Goal: Browse casually

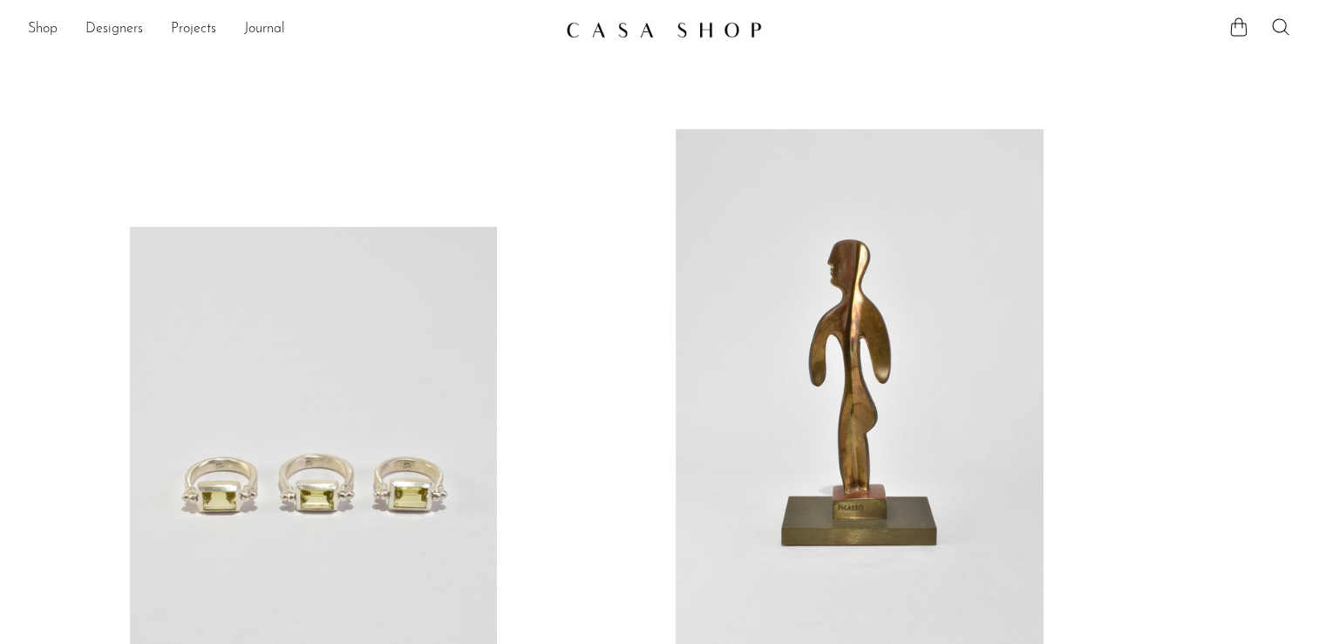
click at [670, 39] on link at bounding box center [660, 29] width 188 height 31
click at [40, 26] on link "Shop" at bounding box center [43, 29] width 30 height 23
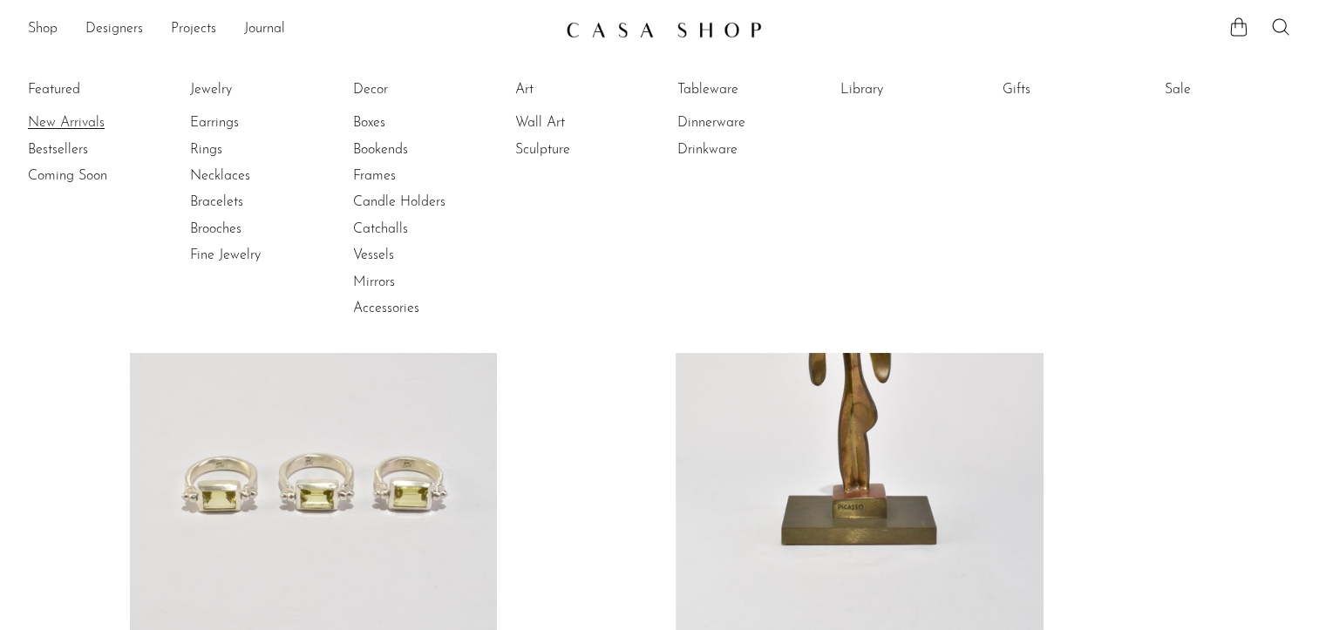
click at [80, 120] on link "New Arrivals" at bounding box center [93, 122] width 131 height 19
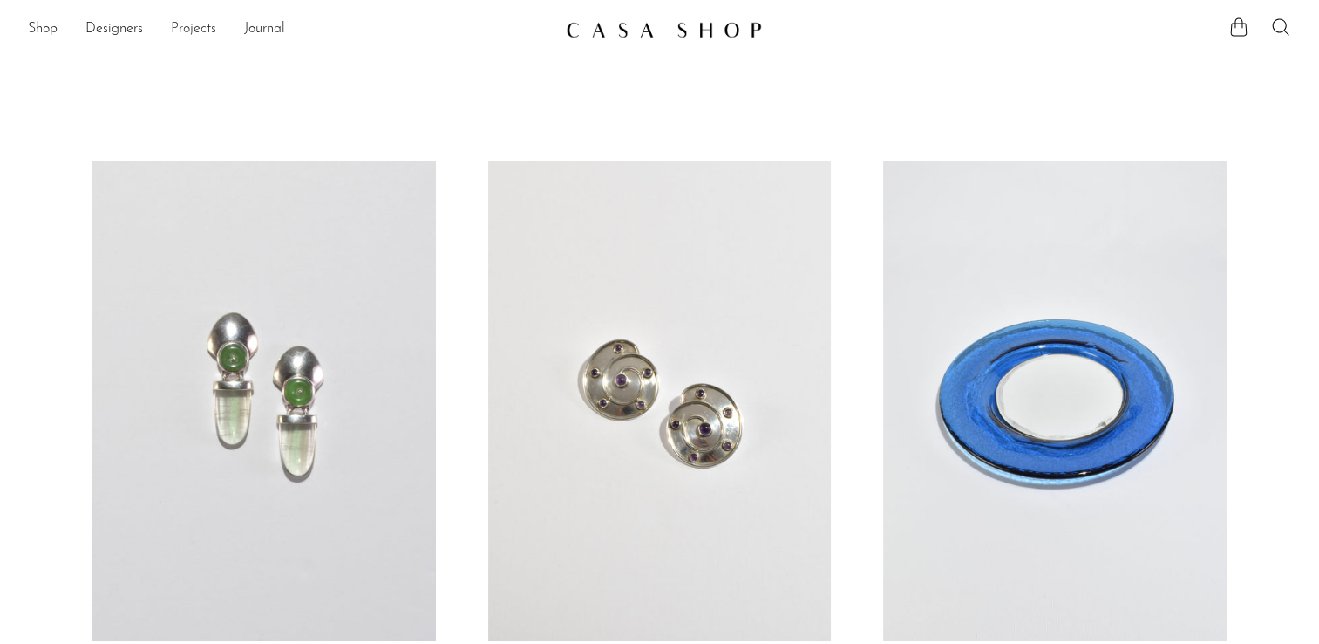
click at [185, 30] on link "Projects" at bounding box center [193, 29] width 45 height 23
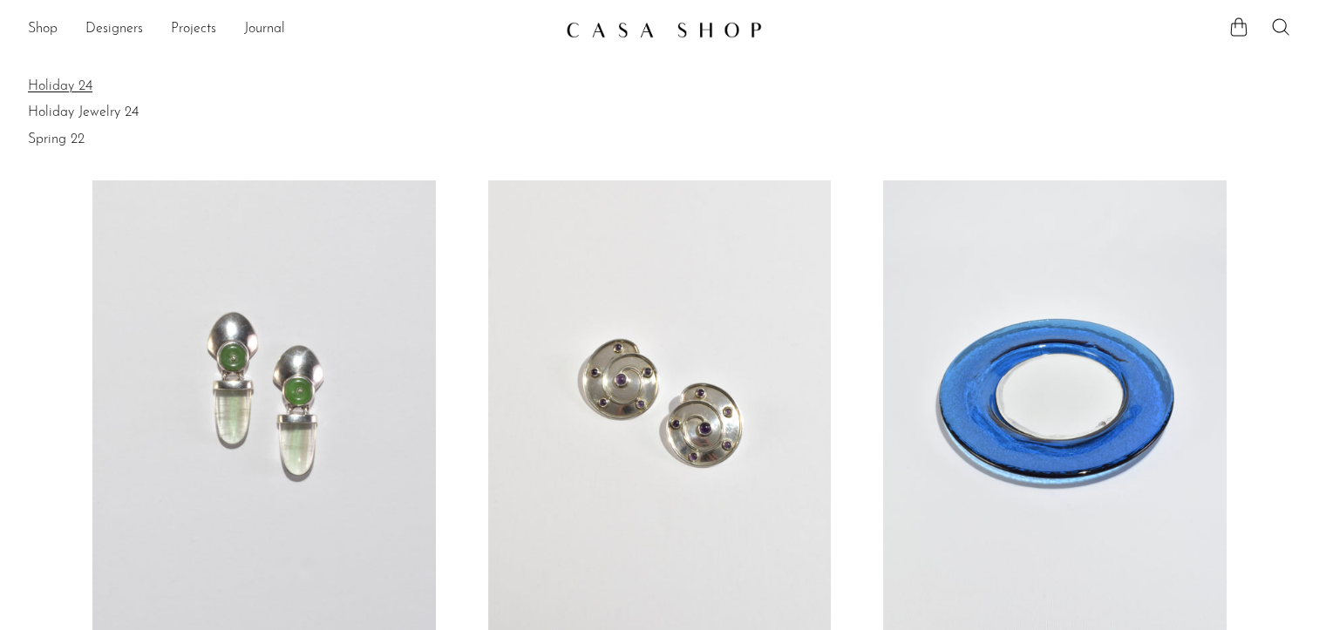
click at [67, 91] on link "Holiday 24" at bounding box center [660, 86] width 1264 height 19
click at [102, 113] on link "Holiday Jewelry 24" at bounding box center [660, 112] width 1264 height 19
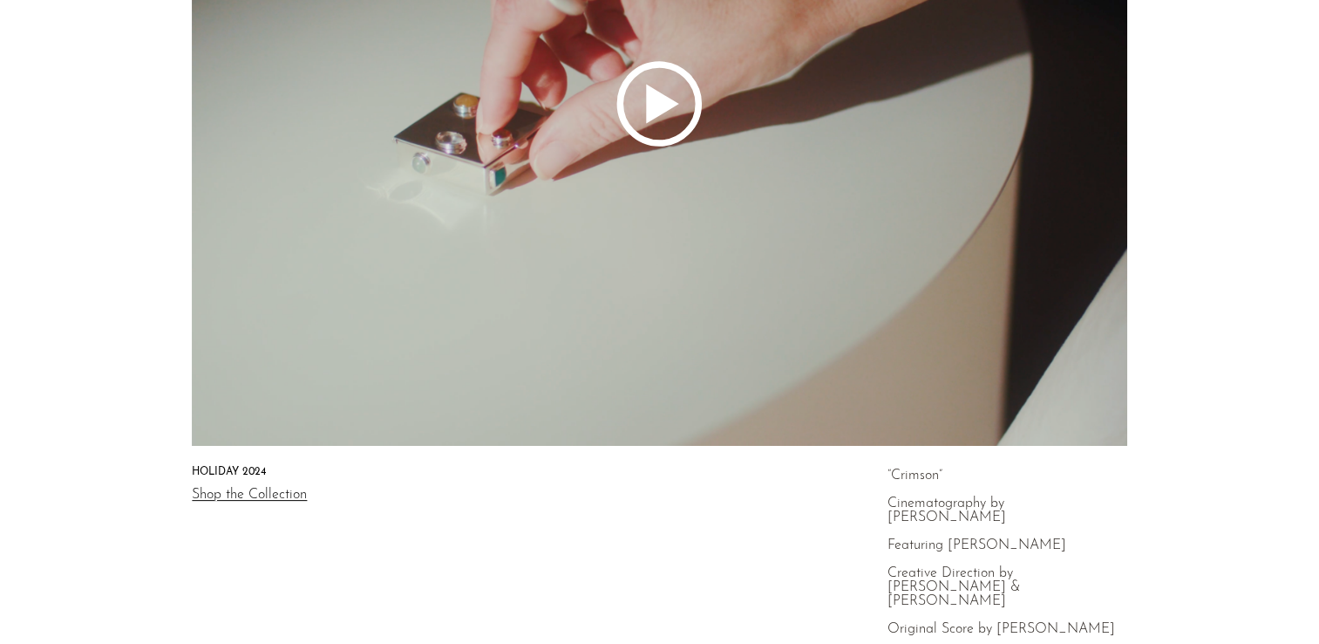
scroll to position [262, 0]
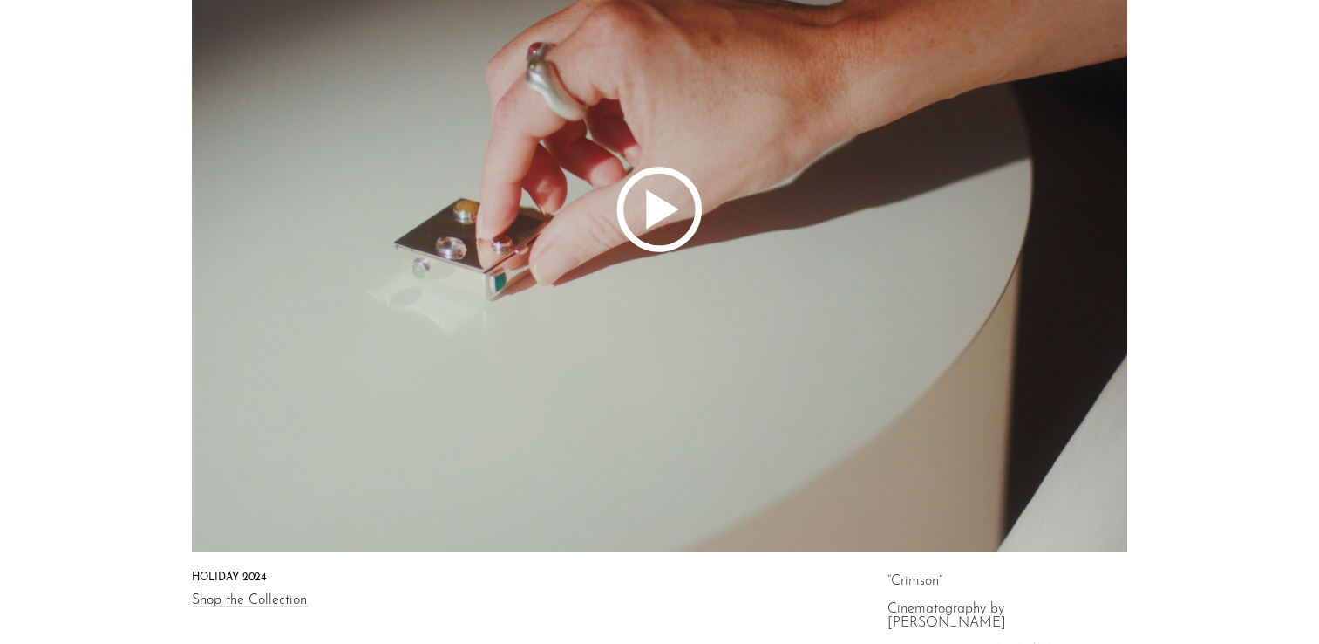
click at [645, 218] on icon at bounding box center [660, 209] width 1264 height 684
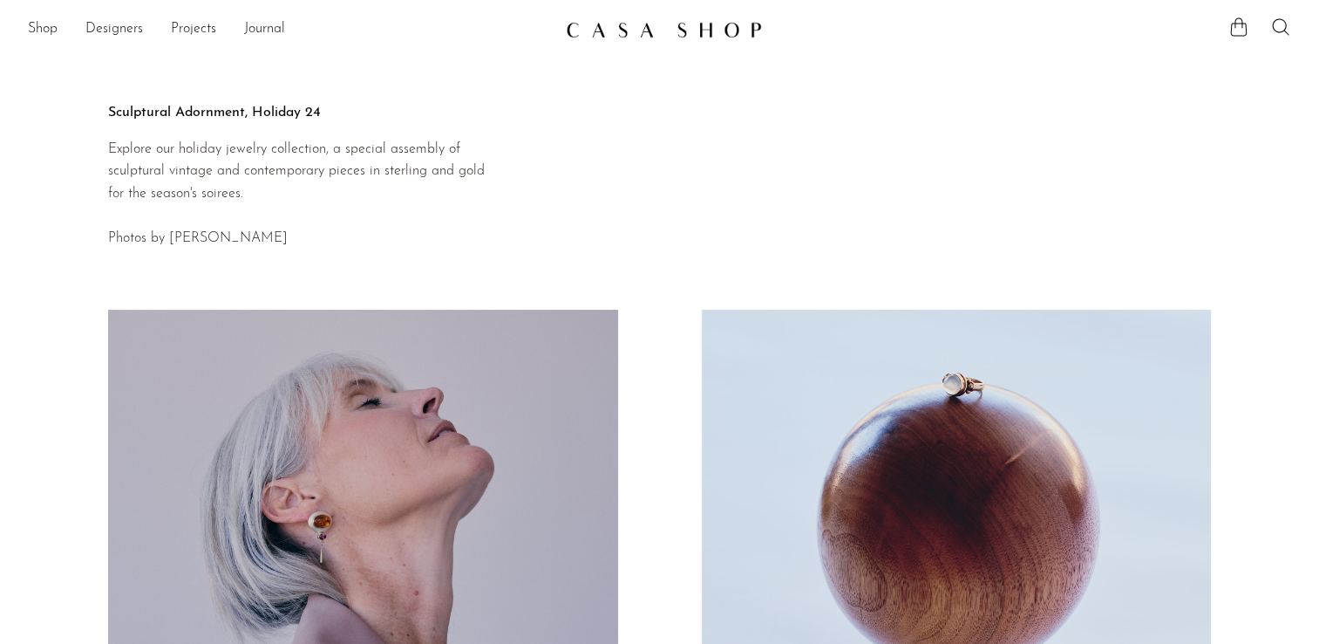
click at [168, 25] on ul "Shop Featured New Arrivals Bestsellers Coming Soon Jewelry Jewelry All Earrings…" at bounding box center [290, 30] width 524 height 30
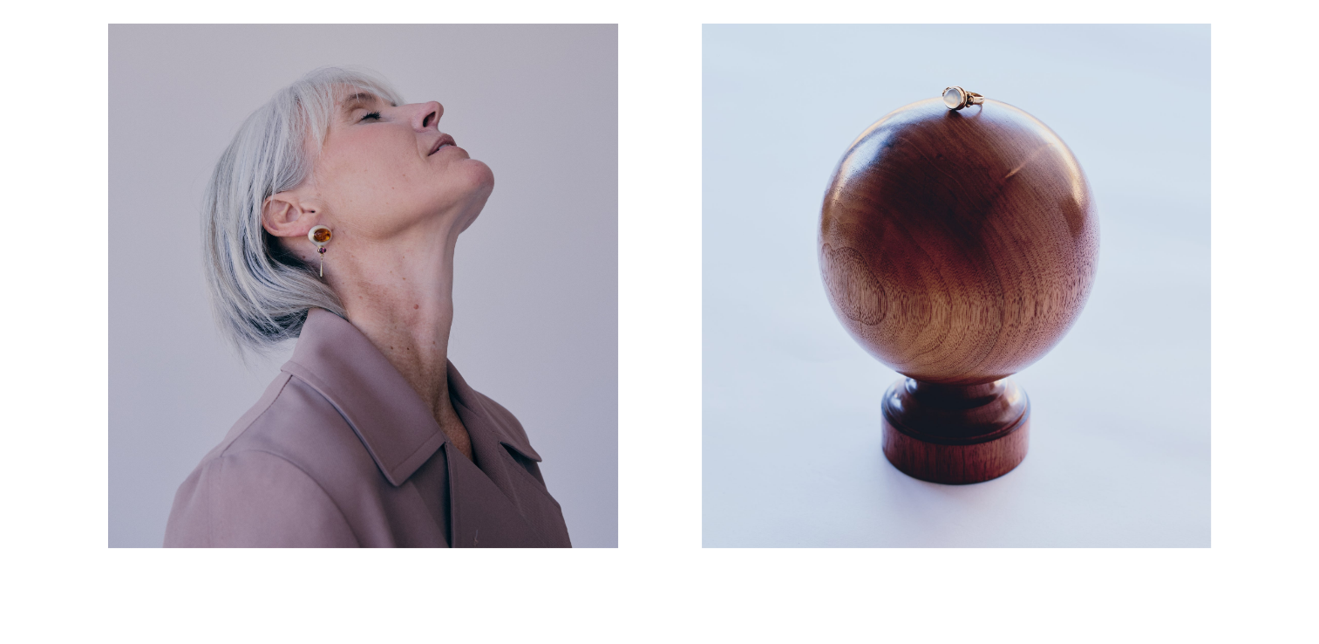
scroll to position [349, 0]
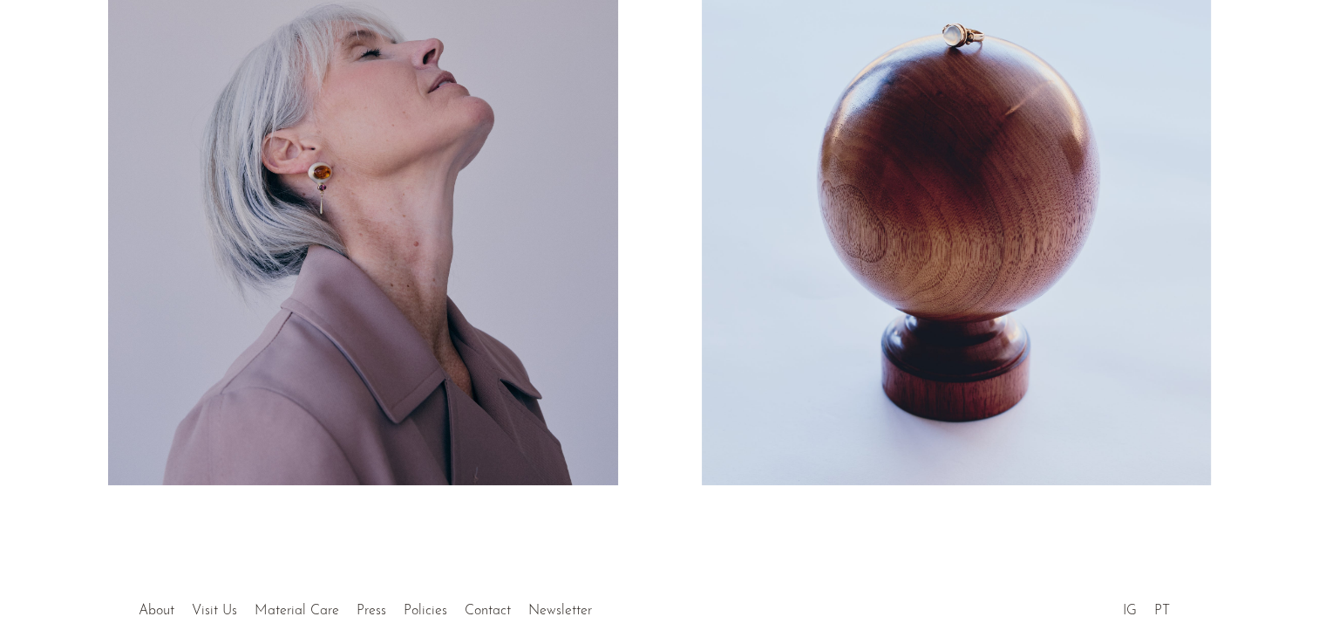
click at [634, 310] on button "Prev" at bounding box center [330, 229] width 655 height 521
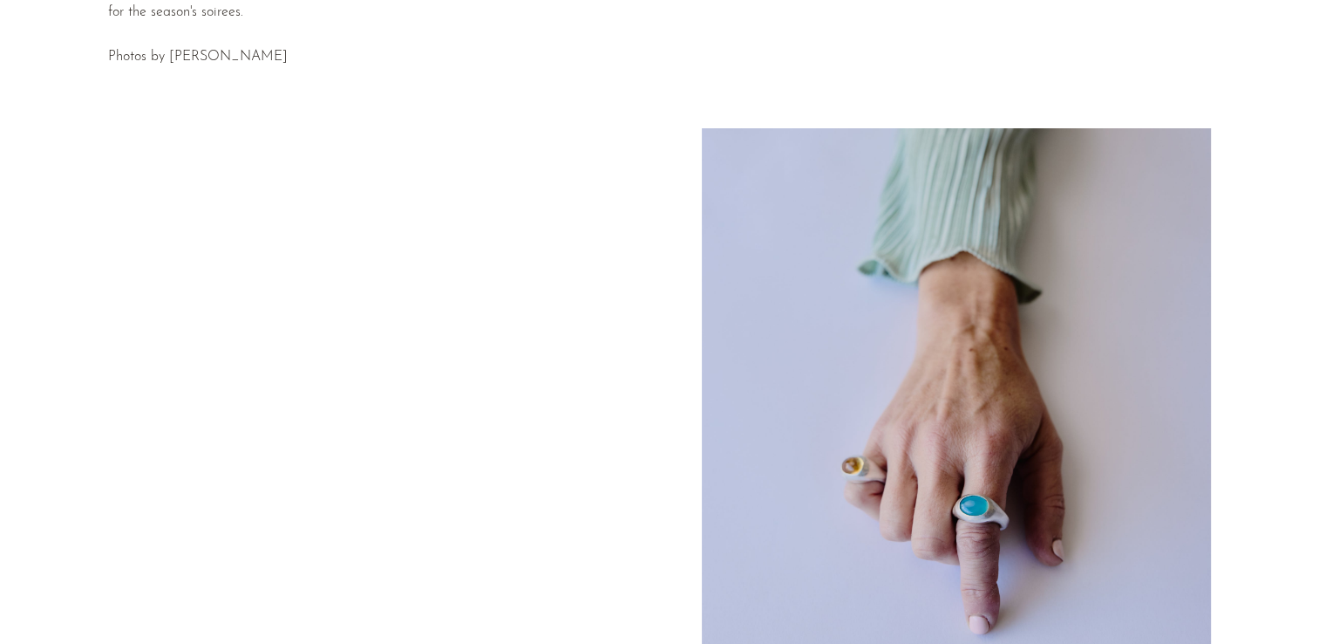
scroll to position [174, 0]
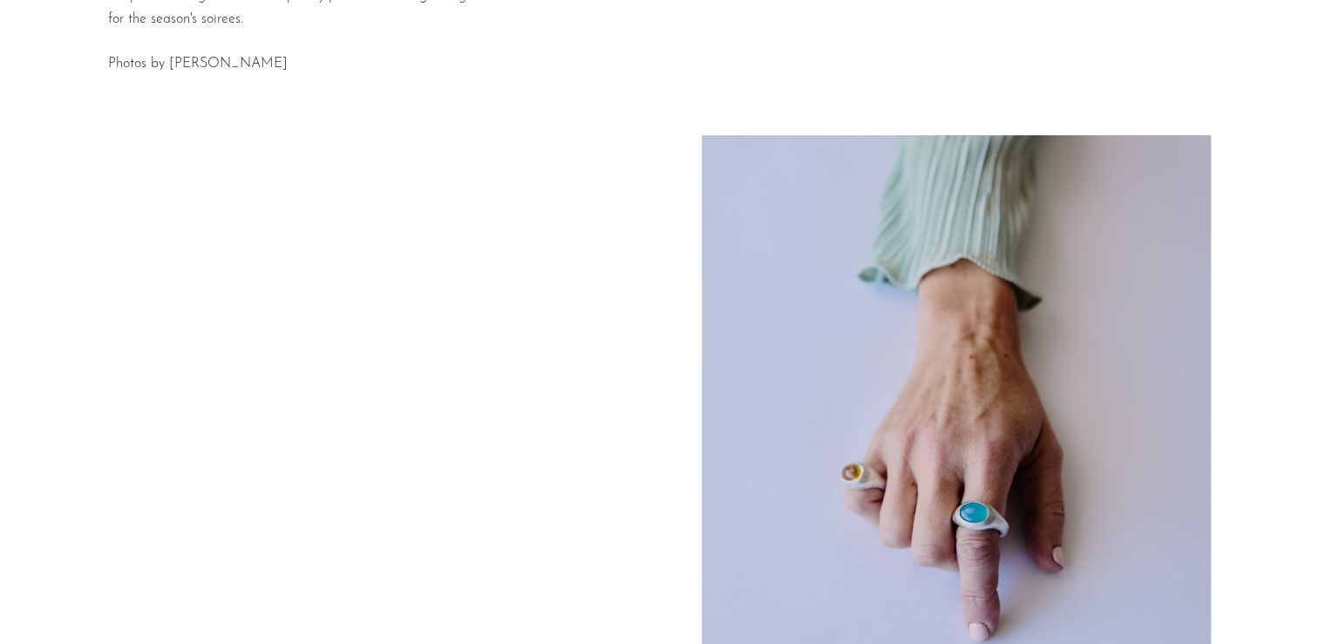
click at [809, 366] on button "Next" at bounding box center [989, 403] width 654 height 521
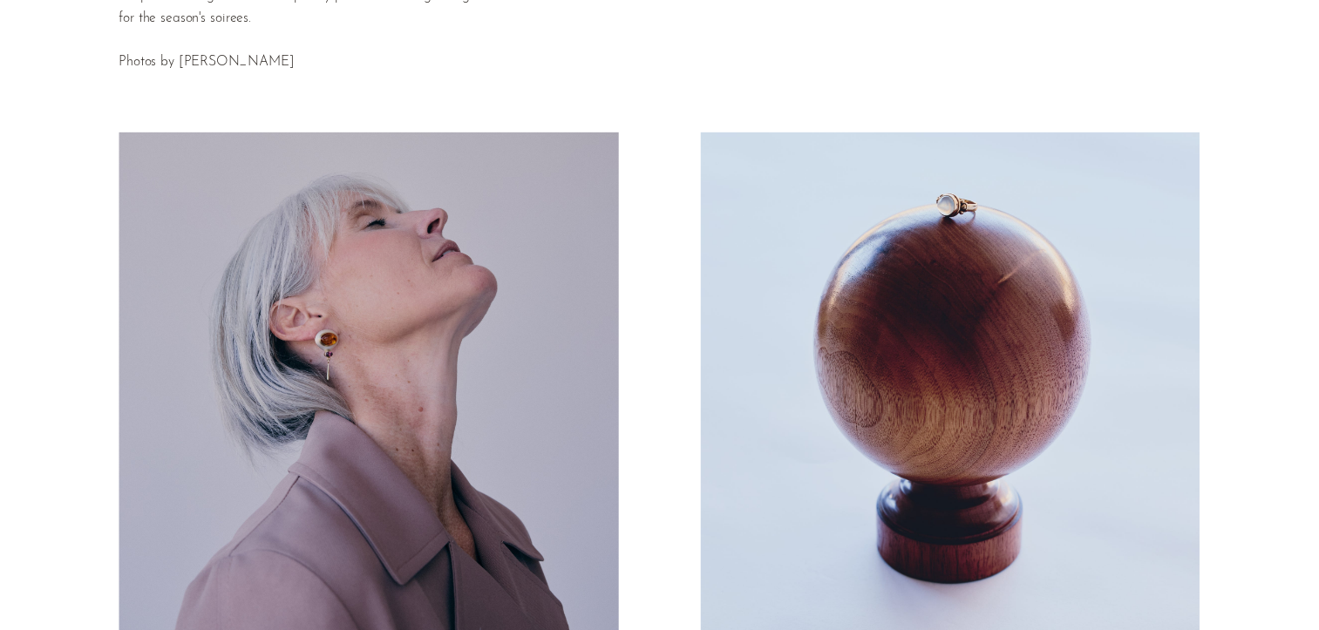
scroll to position [0, 0]
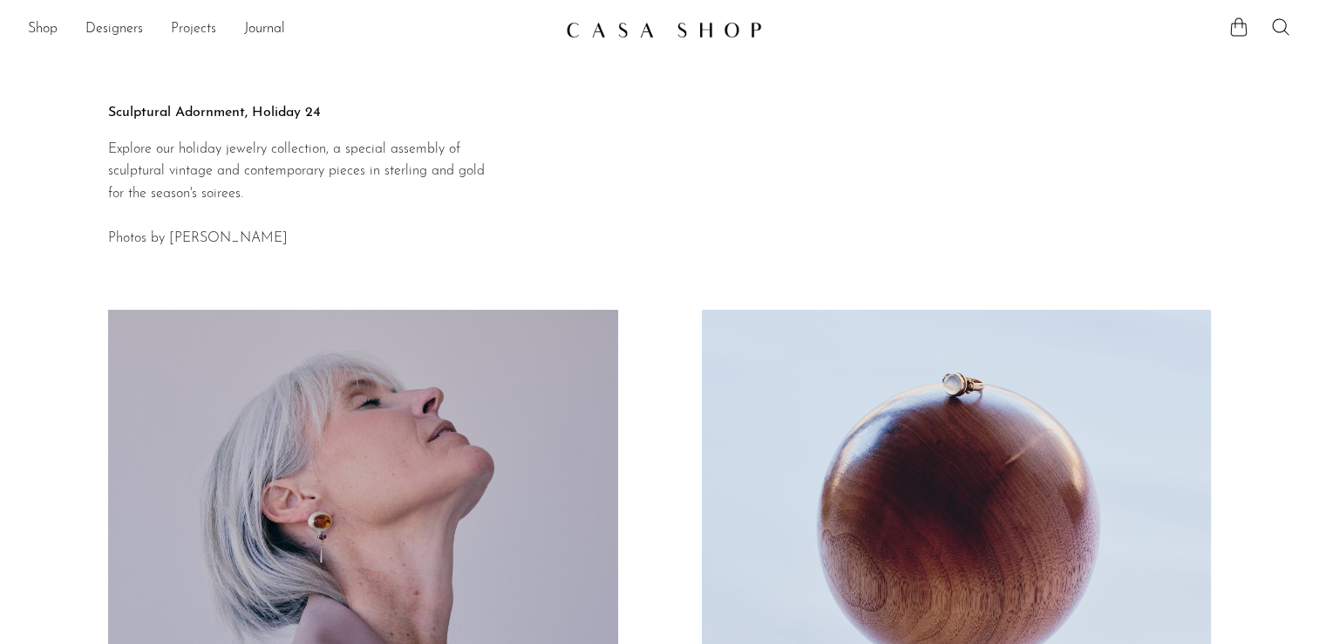
click at [203, 26] on link "Projects" at bounding box center [193, 29] width 45 height 23
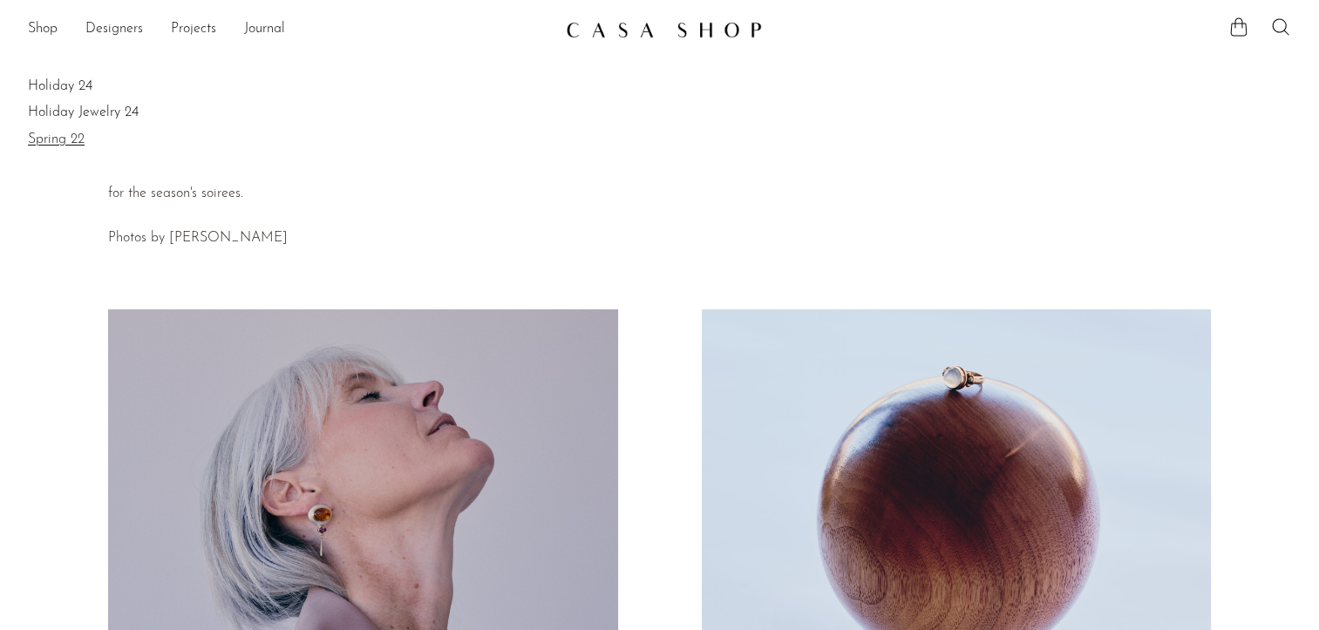
click at [69, 144] on link "Spring 22" at bounding box center [660, 139] width 1264 height 19
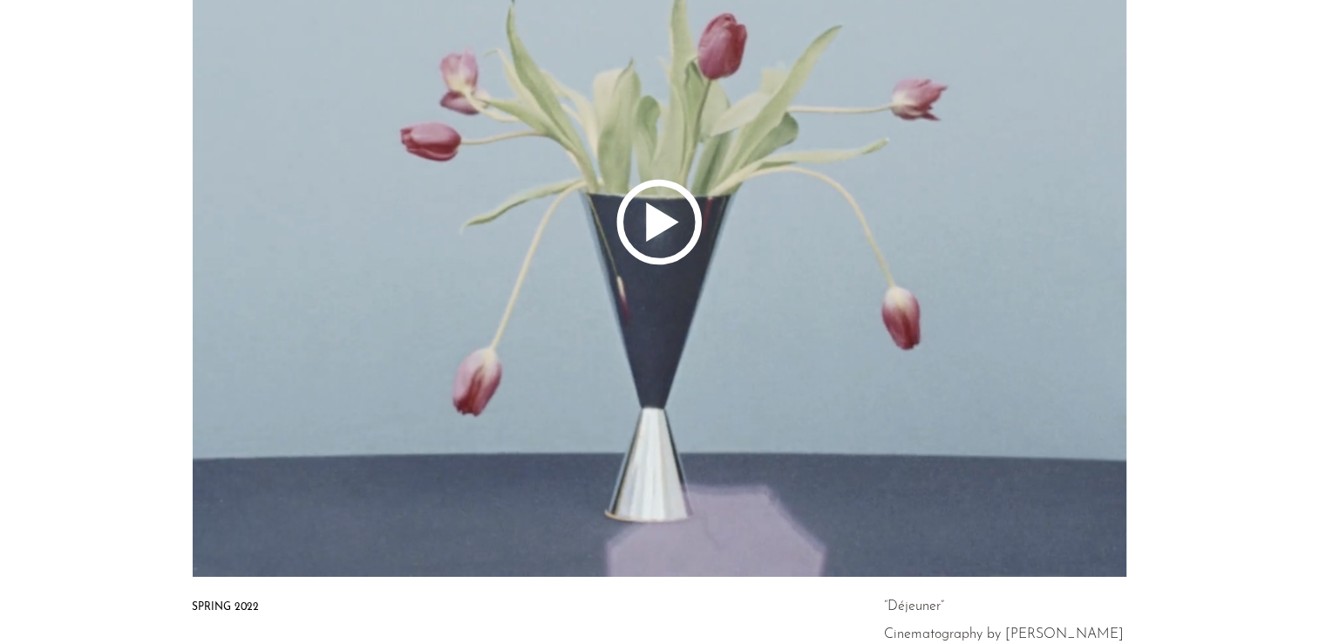
click at [680, 238] on icon at bounding box center [660, 221] width 1264 height 709
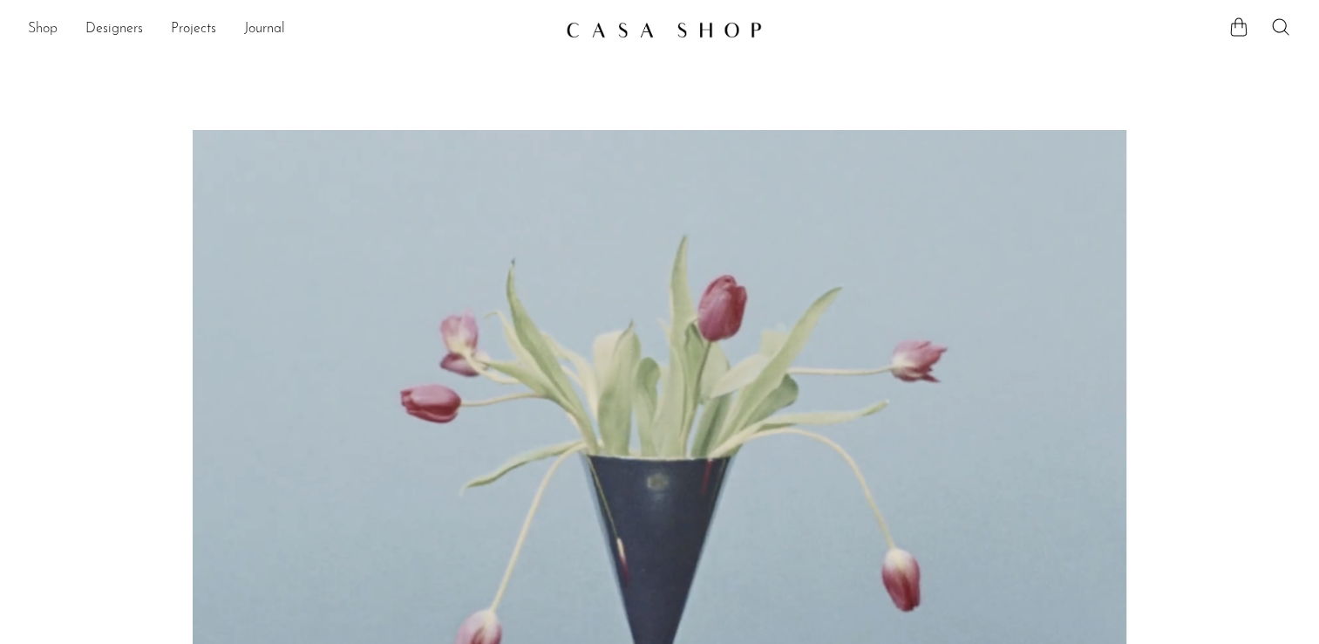
click at [45, 20] on link "Shop" at bounding box center [43, 29] width 30 height 23
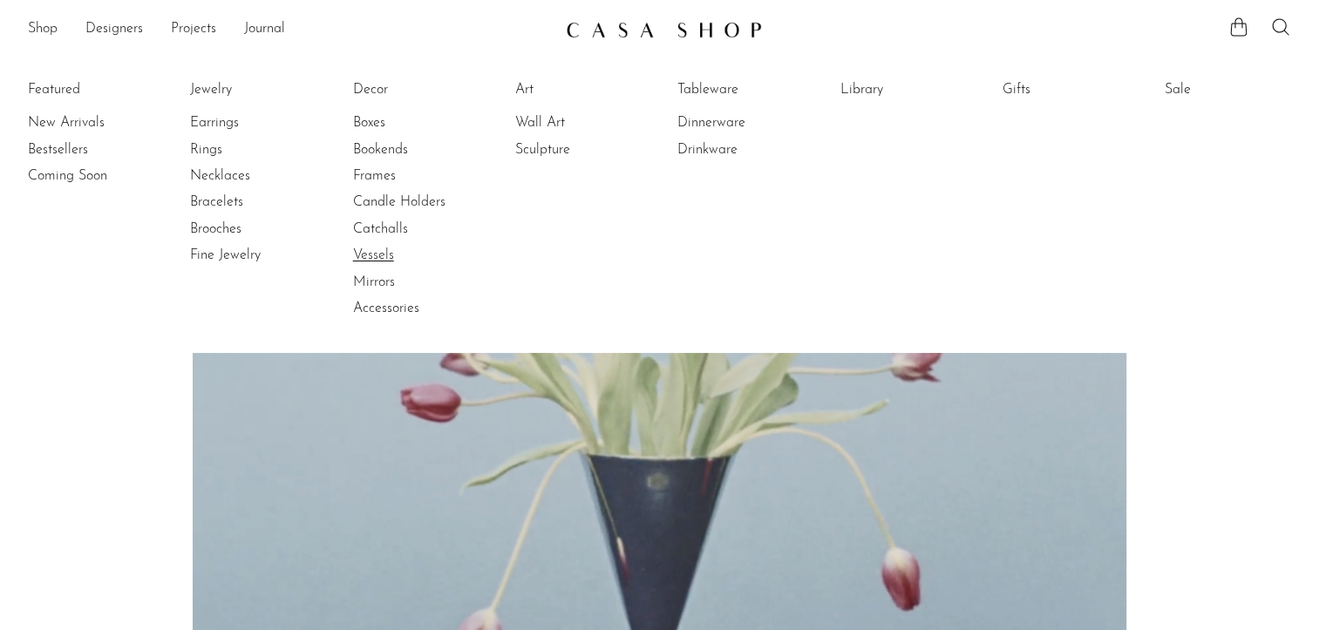
click at [391, 252] on link "Vessels" at bounding box center [418, 255] width 131 height 19
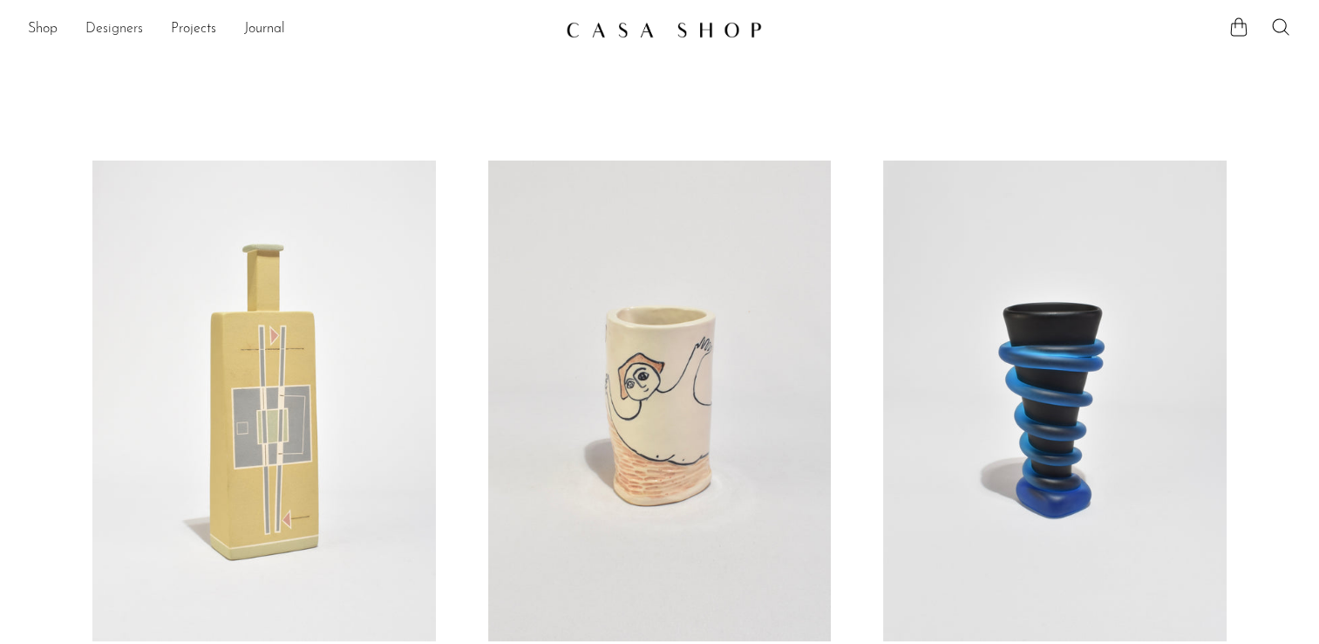
click at [123, 29] on link "Designers" at bounding box center [114, 29] width 58 height 23
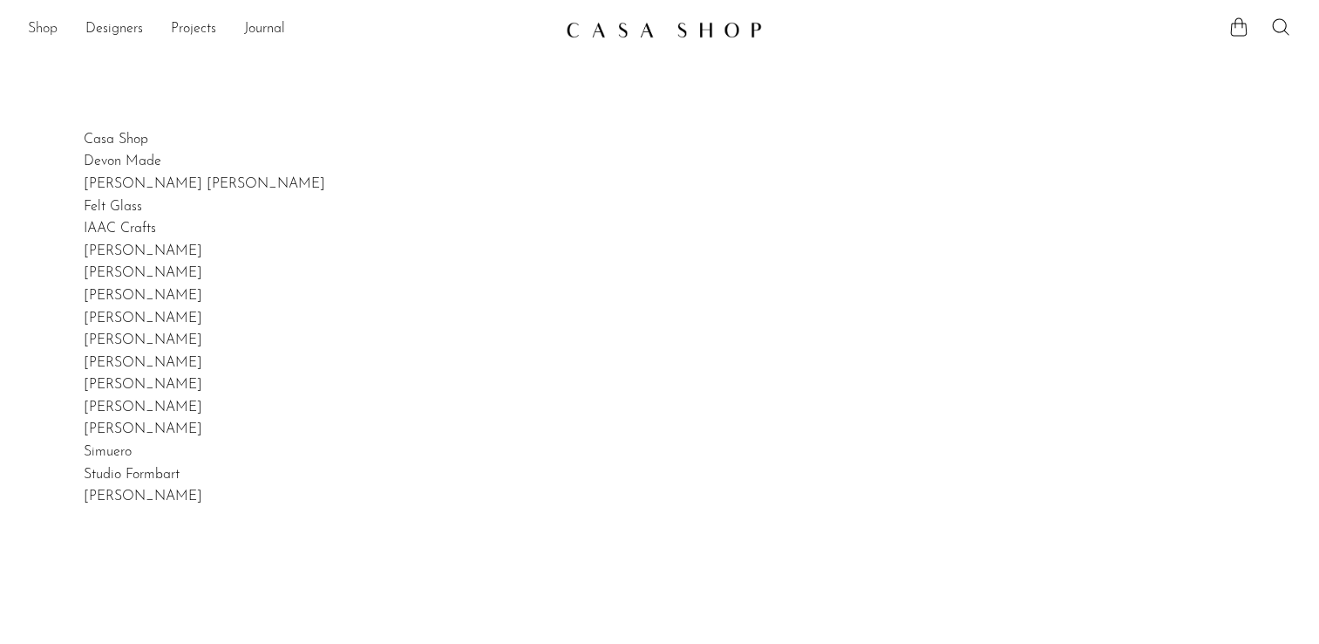
click at [28, 25] on link "Shop" at bounding box center [43, 29] width 30 height 23
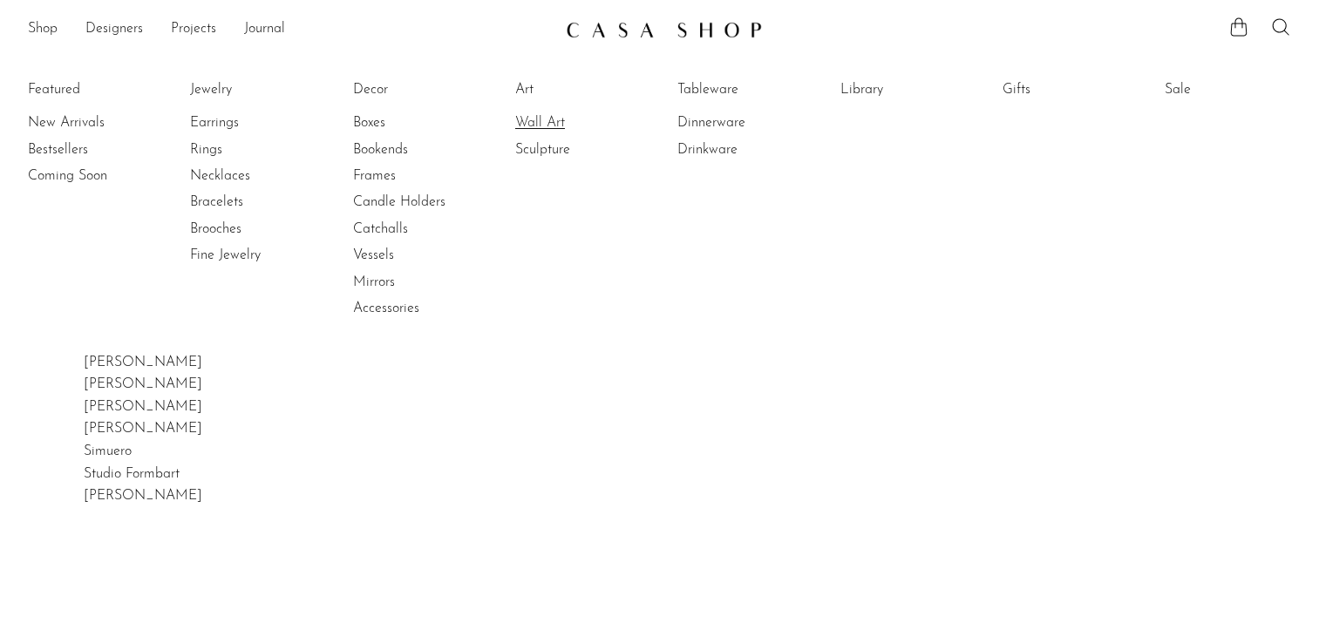
click at [531, 124] on link "Wall Art" at bounding box center [580, 122] width 131 height 19
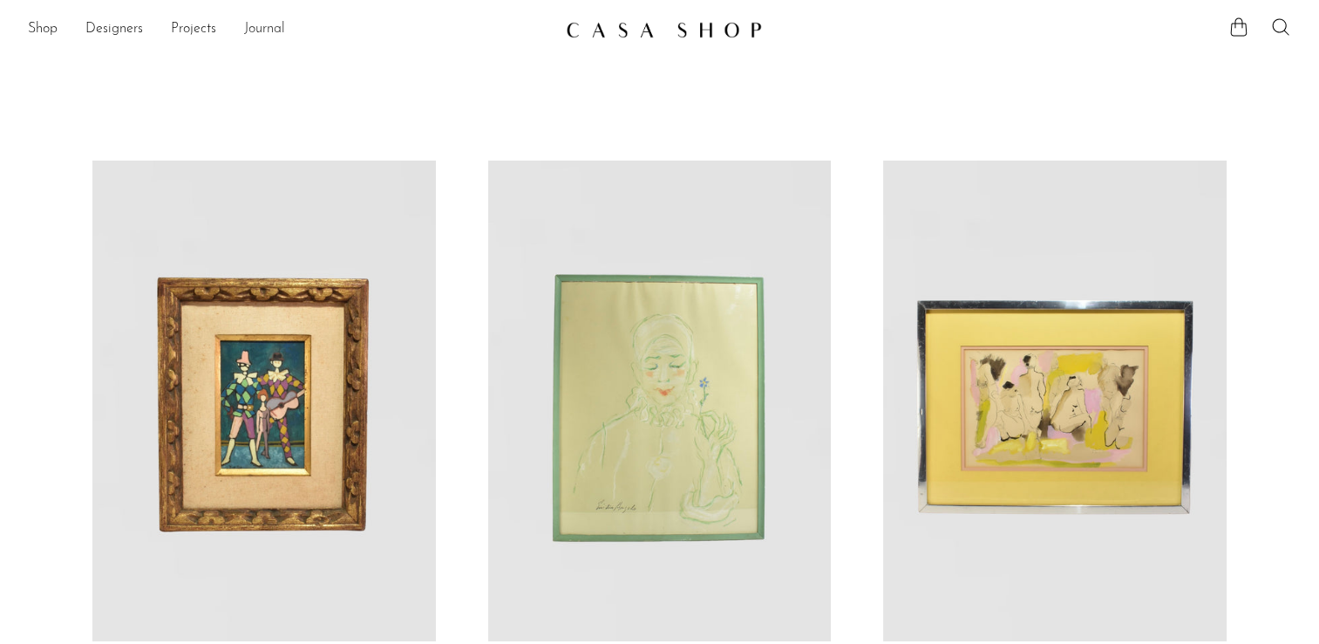
click at [245, 27] on link "Journal" at bounding box center [264, 29] width 41 height 23
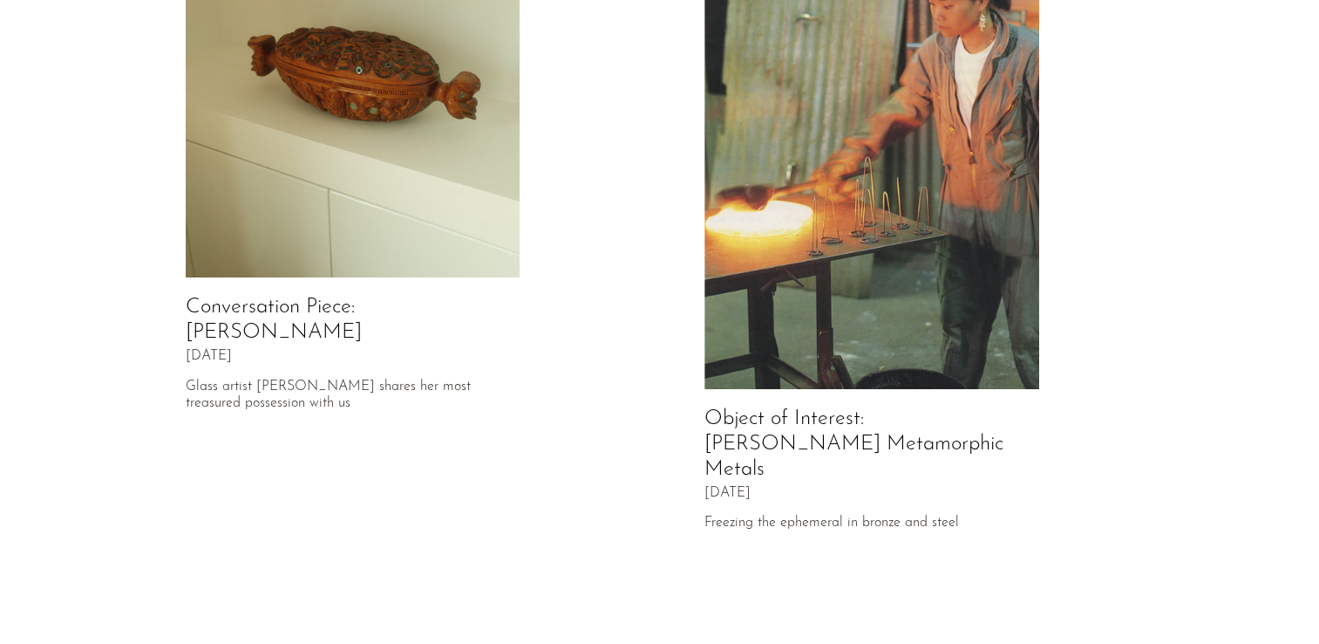
scroll to position [87, 0]
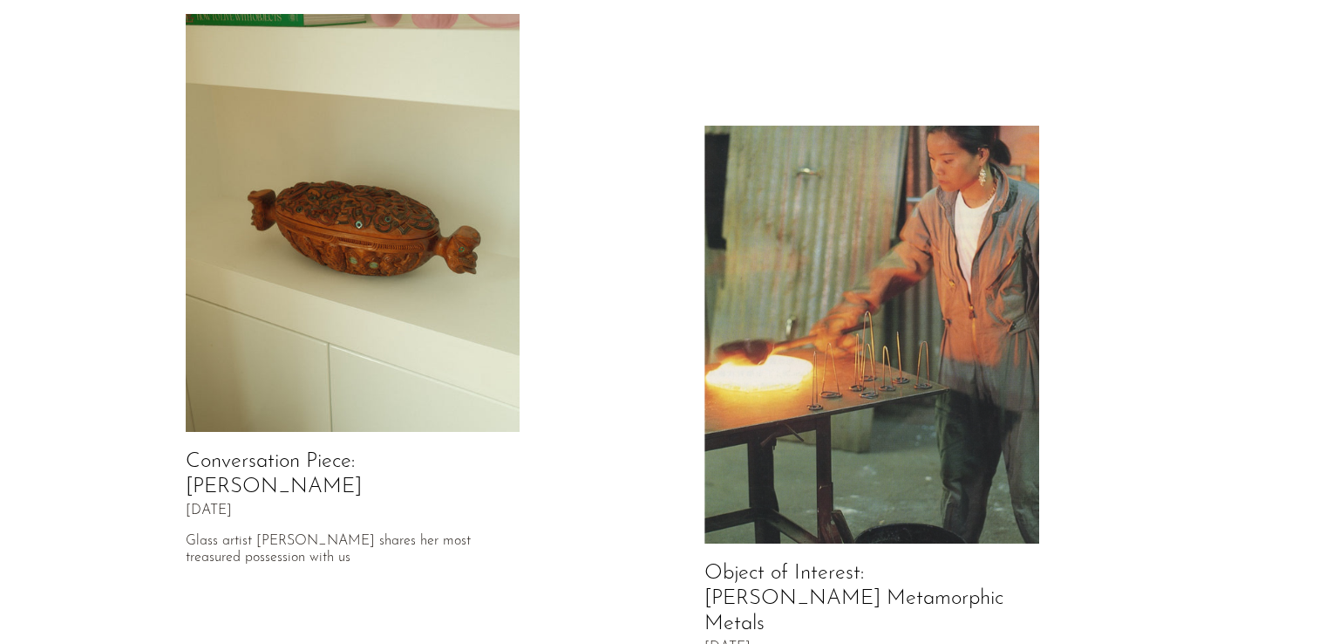
click at [379, 314] on img at bounding box center [353, 223] width 335 height 419
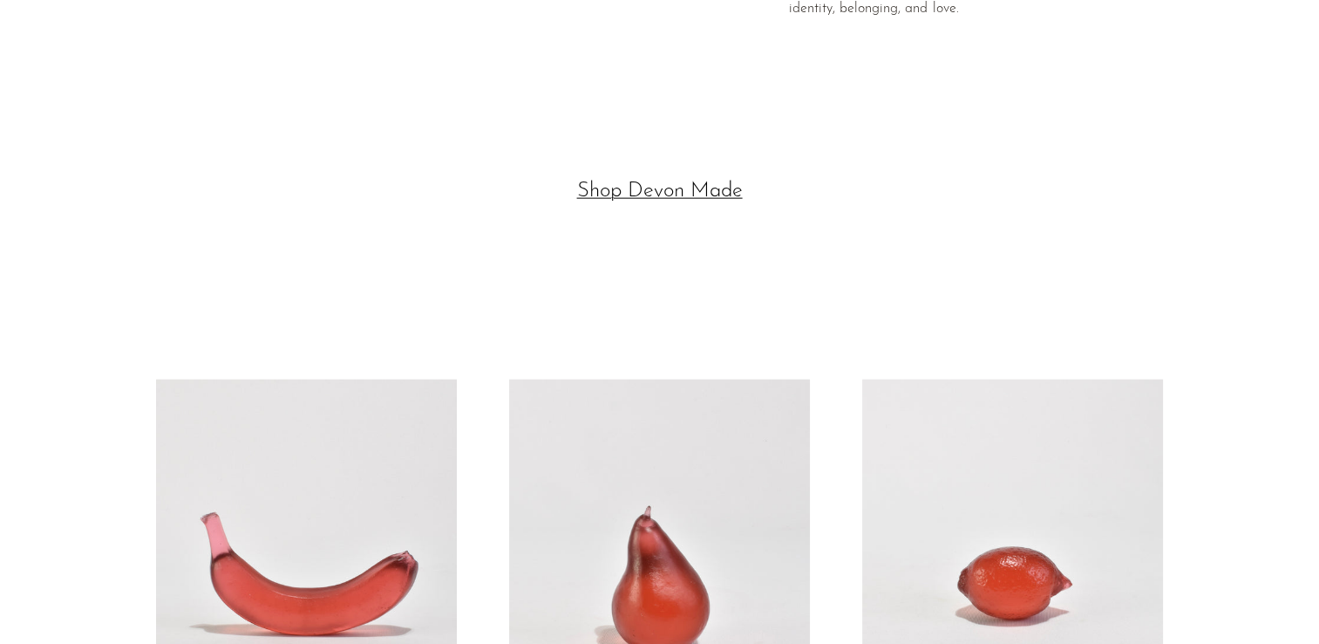
scroll to position [4247, 0]
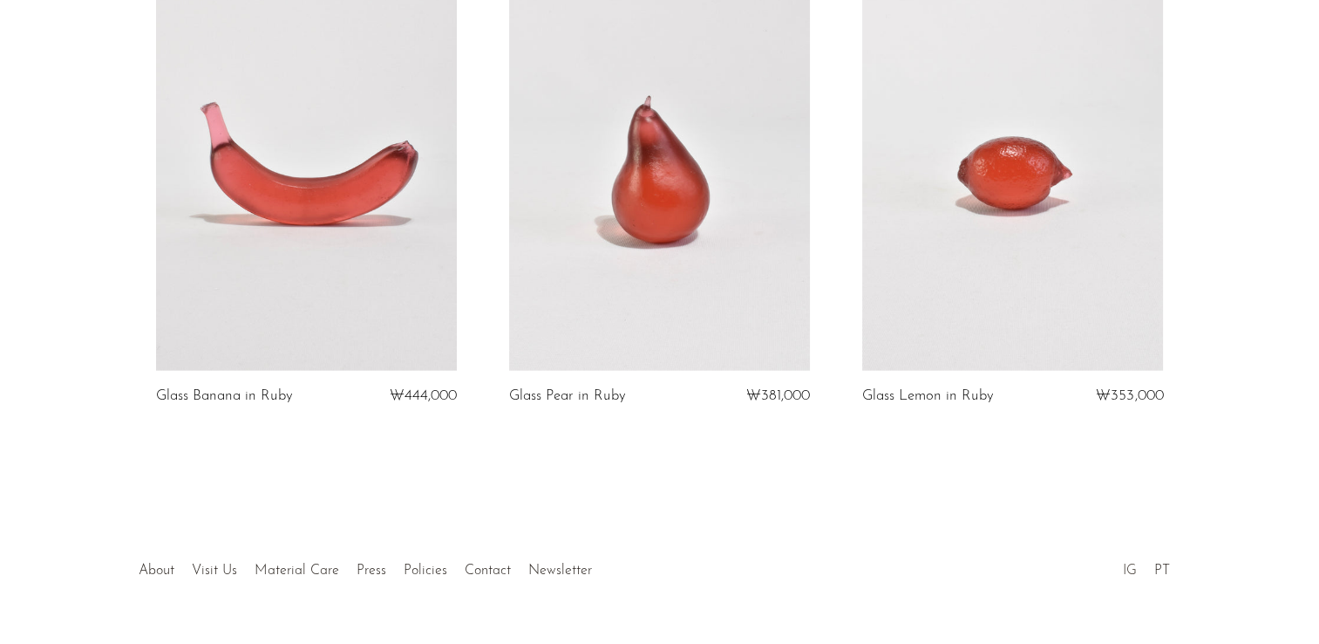
click at [1130, 563] on link "IG" at bounding box center [1130, 570] width 14 height 14
